Goal: Check status: Check status

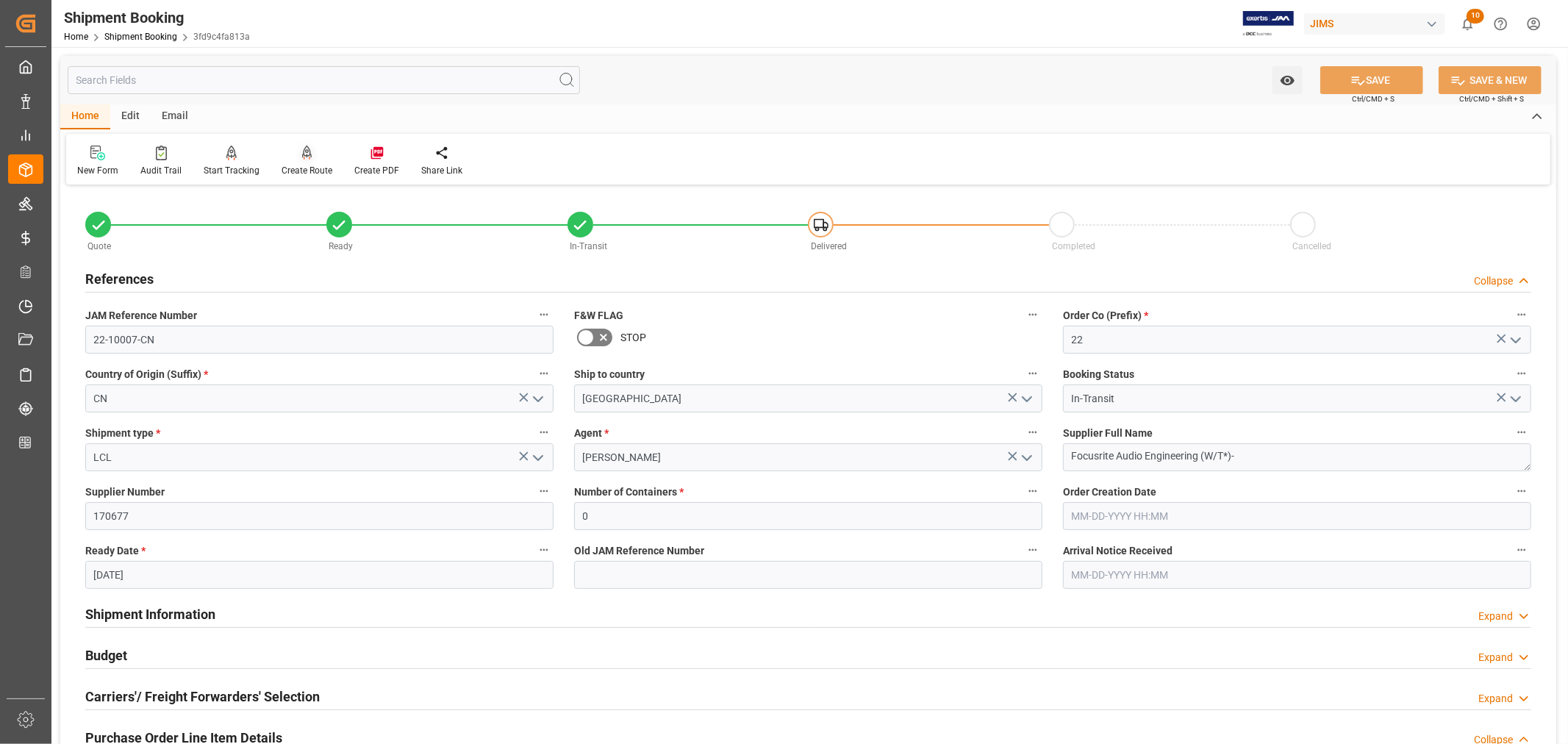
scroll to position [490, 0]
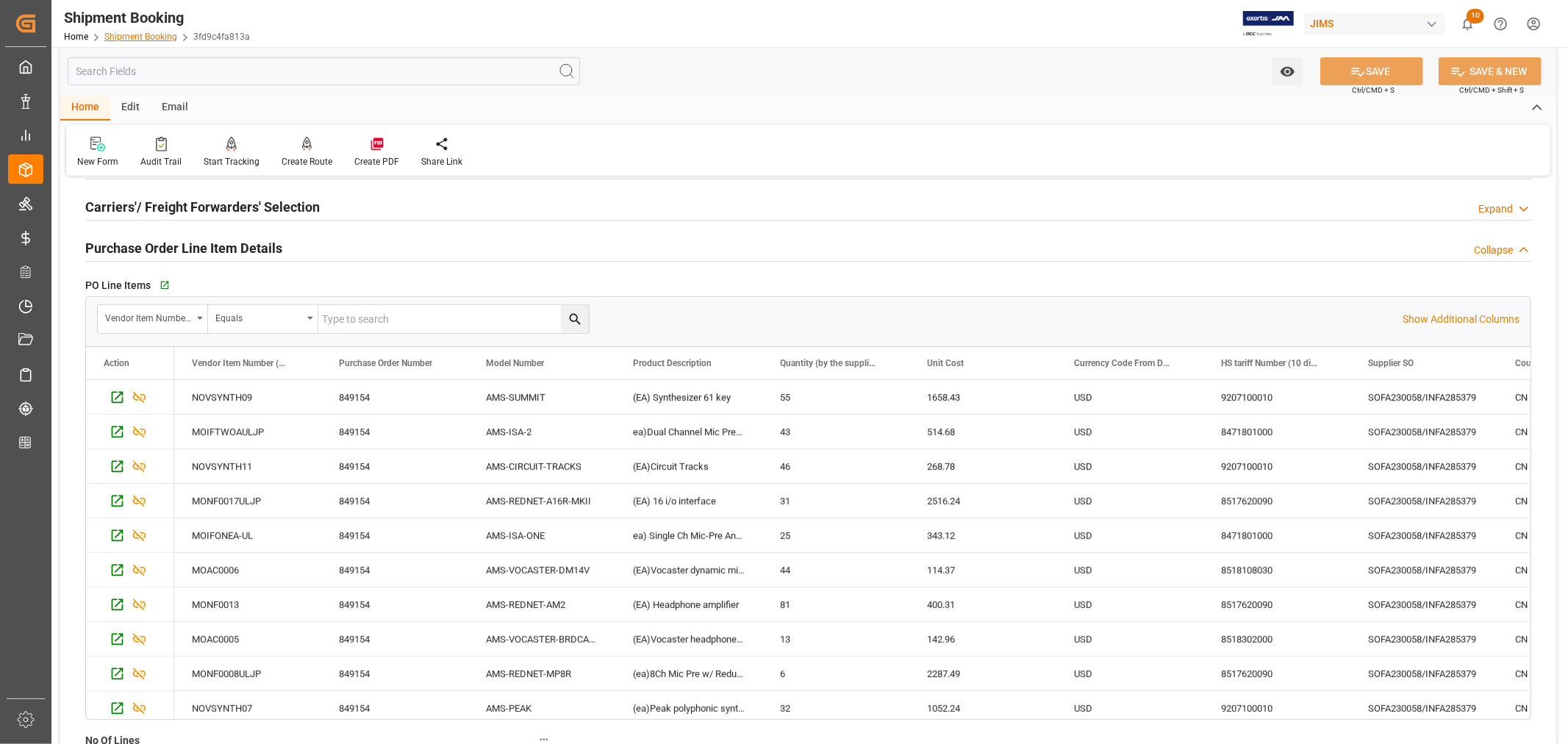
click at [151, 32] on link "Shipment Booking" at bounding box center [141, 36] width 73 height 10
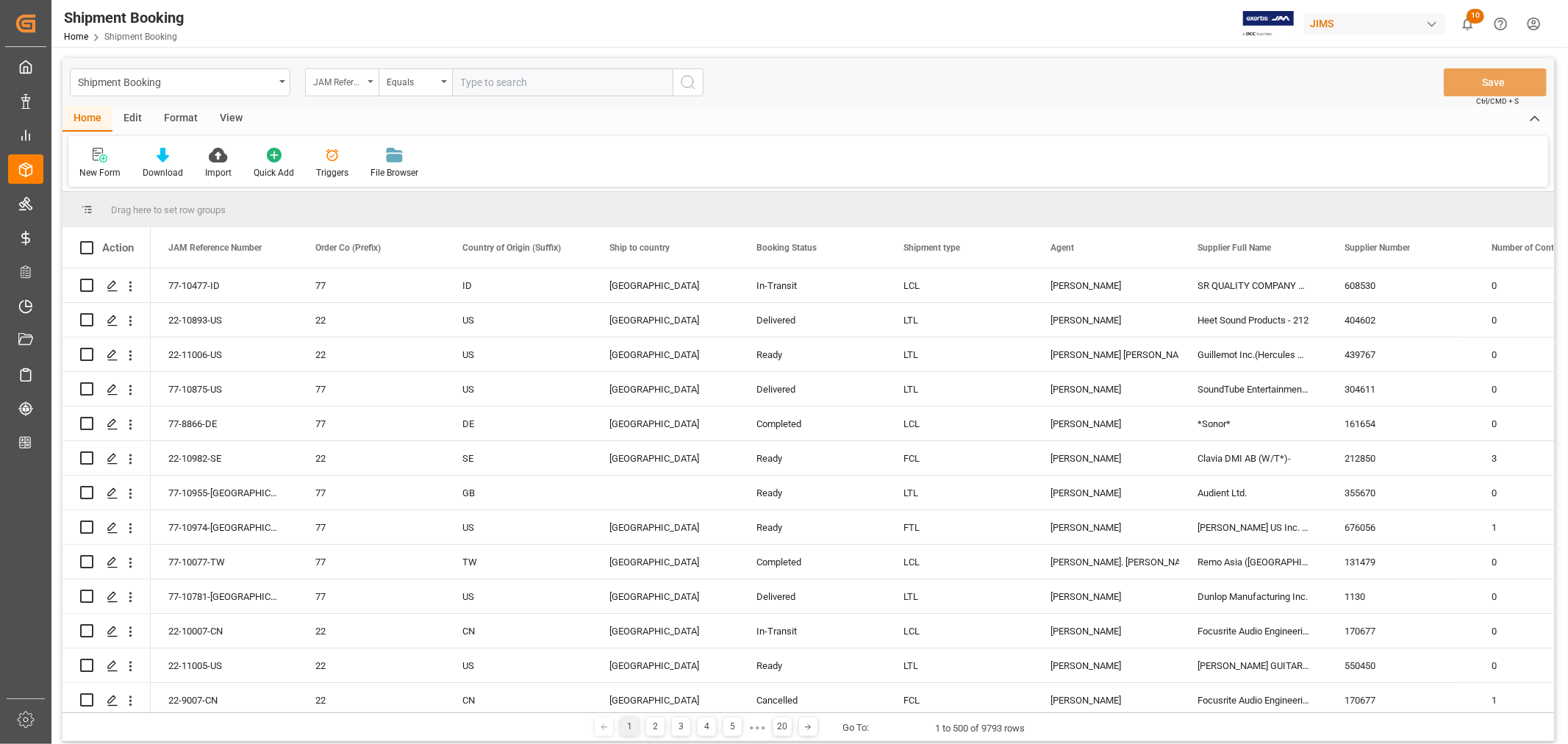
click at [372, 82] on icon "open menu" at bounding box center [370, 81] width 6 height 3
type input "book"
click at [355, 178] on div "Booking Number" at bounding box center [415, 181] width 219 height 31
click at [471, 83] on input "text" at bounding box center [562, 82] width 221 height 28
paste input "61598687886"
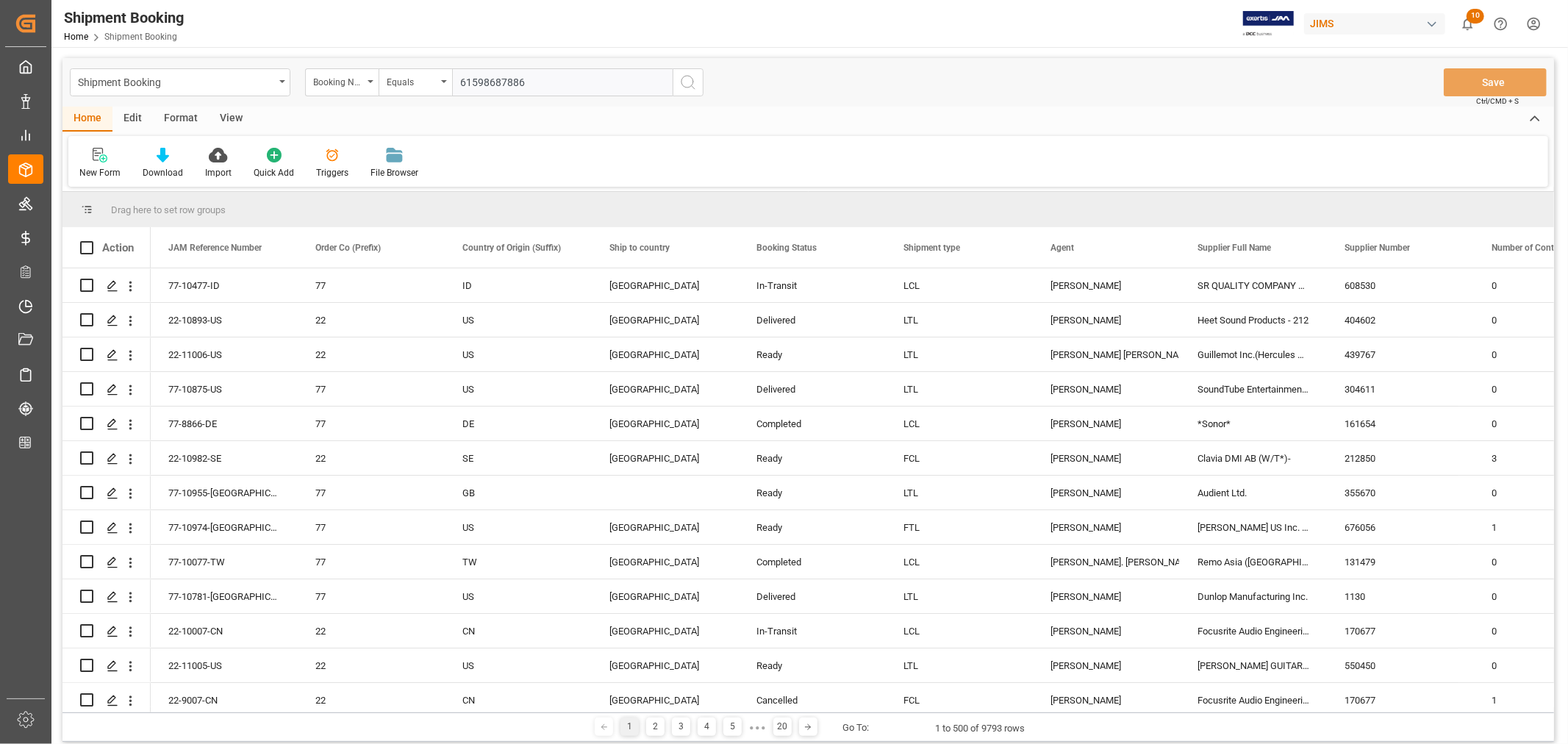
click at [461, 82] on input "61598687886" at bounding box center [562, 82] width 221 height 28
type input "61598687886"
click at [682, 79] on icon "search button" at bounding box center [687, 82] width 17 height 17
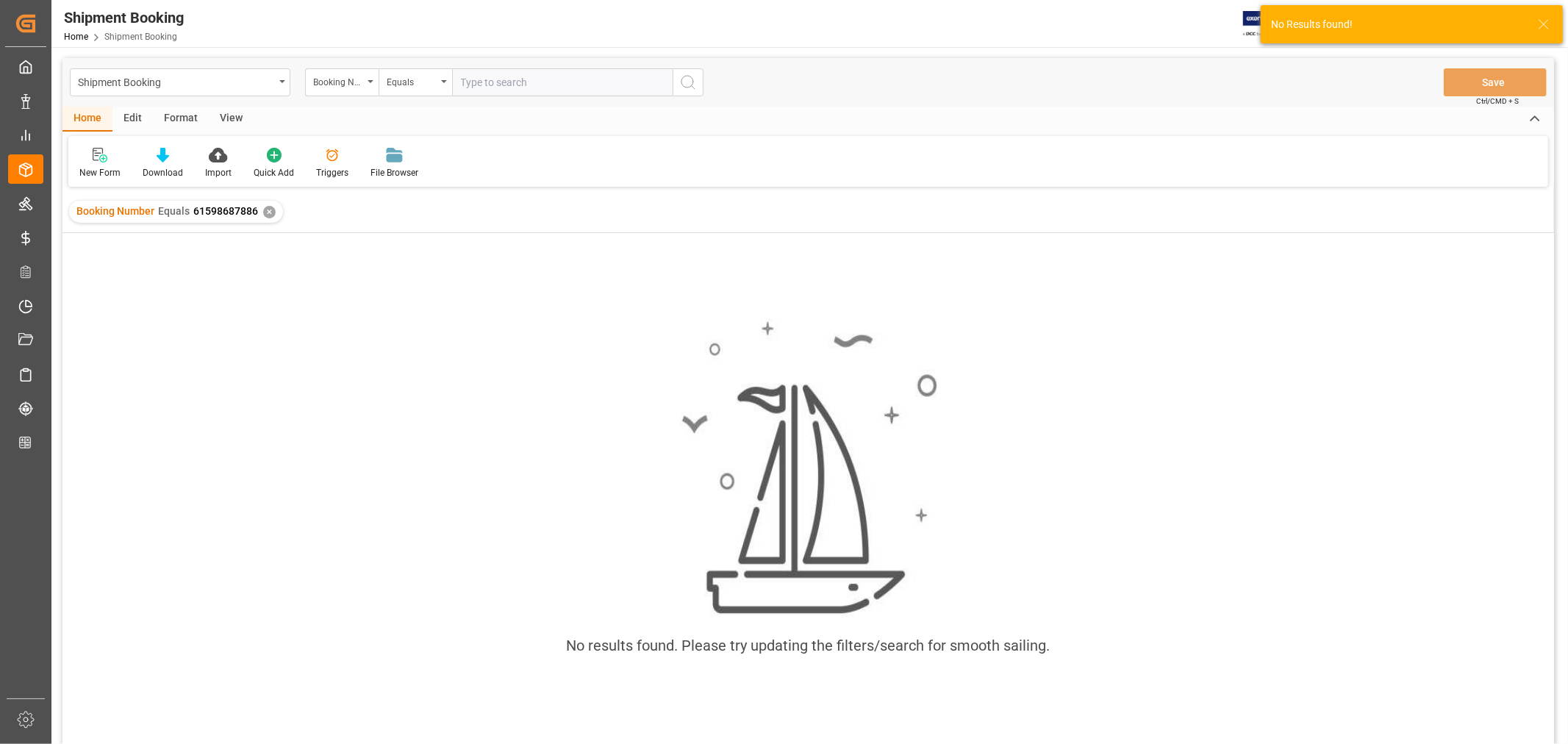
click at [270, 214] on div "✕" at bounding box center [269, 212] width 13 height 13
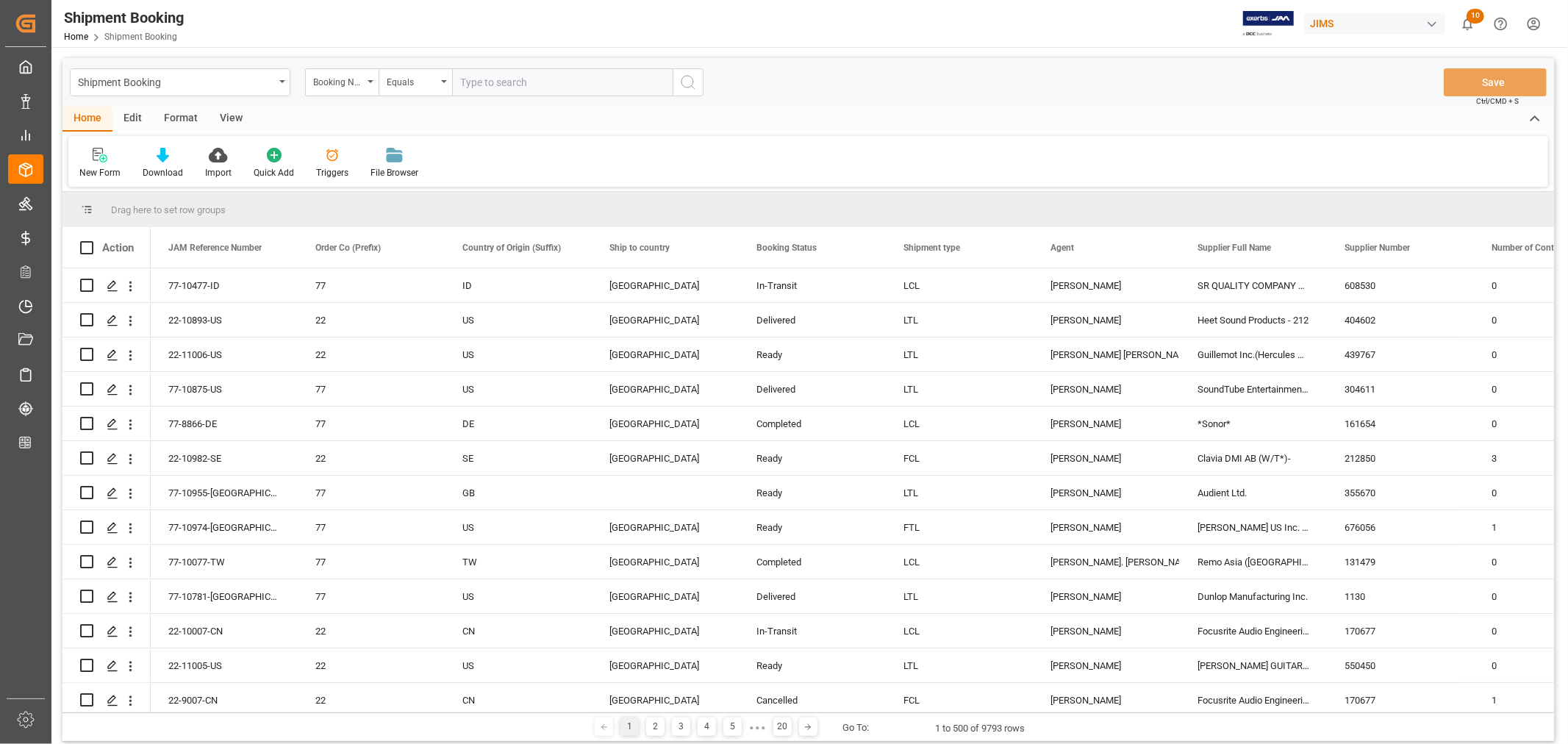
click at [473, 79] on input "text" at bounding box center [562, 82] width 221 height 28
paste input "8552539822"
click at [461, 85] on input "8552539822" at bounding box center [562, 82] width 221 height 28
click at [540, 83] on input "8552539822" at bounding box center [562, 82] width 221 height 28
type input "8552539822"
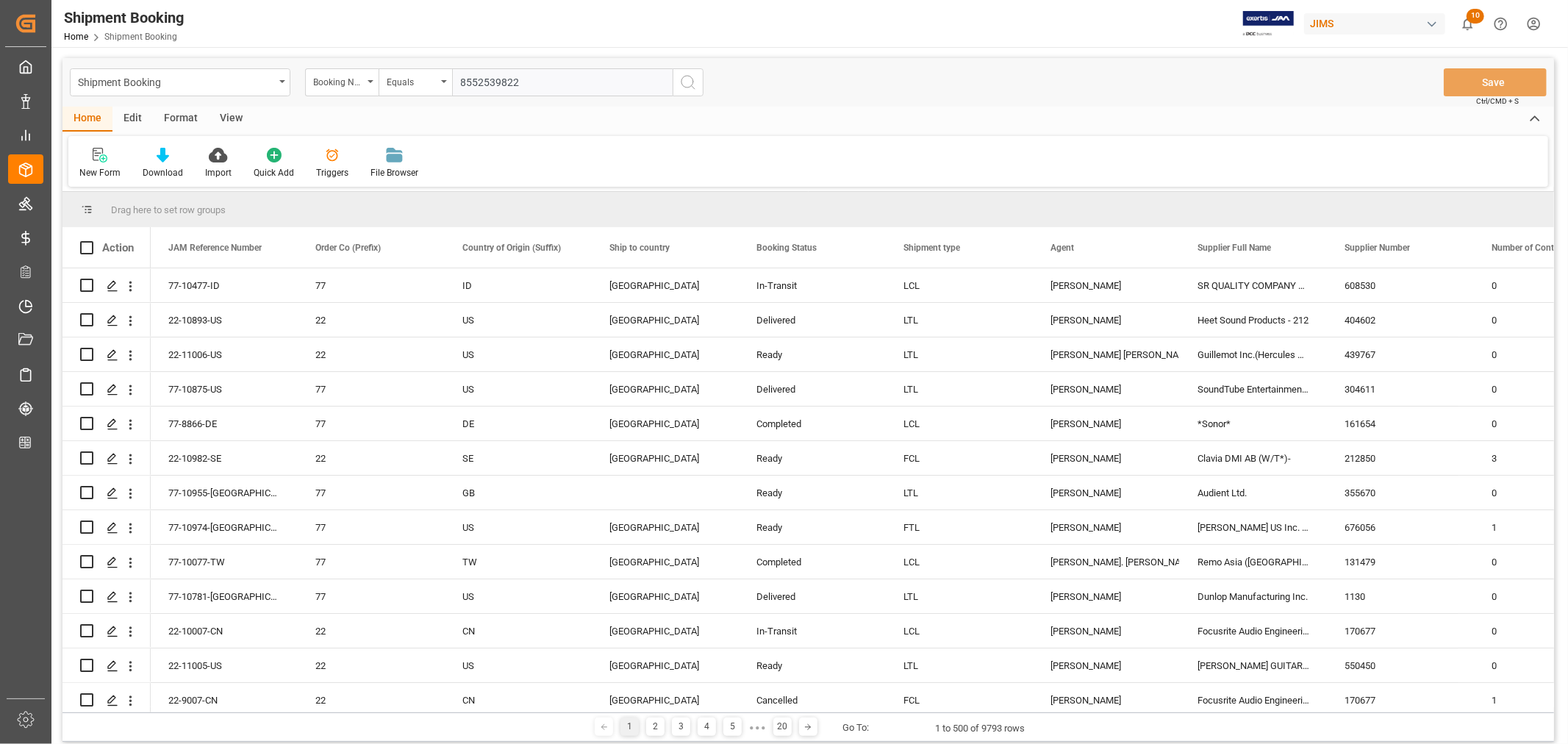
click at [696, 79] on icon "search button" at bounding box center [687, 82] width 17 height 17
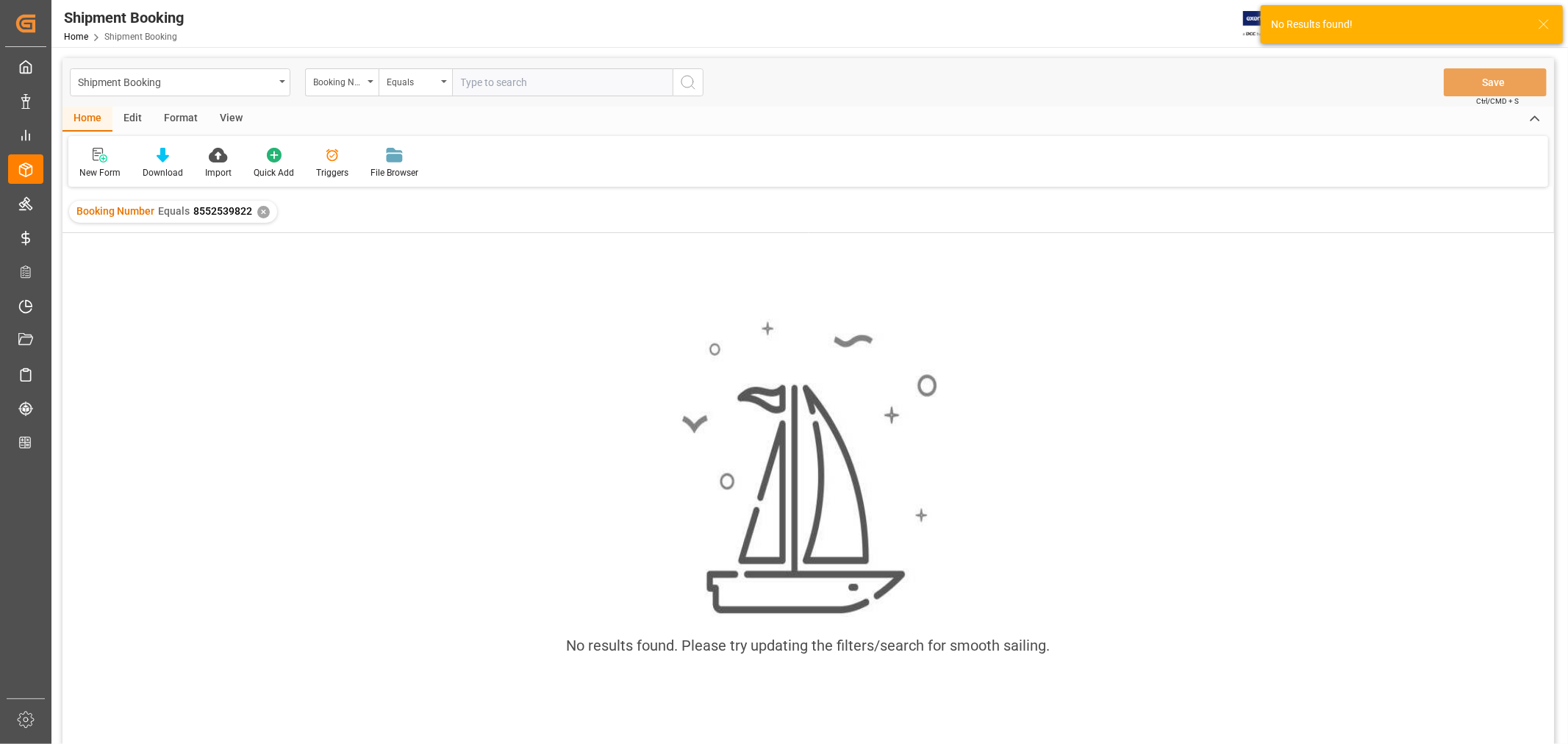
click at [263, 214] on div "✕" at bounding box center [264, 212] width 13 height 13
